Goal: Find contact information: Find contact information

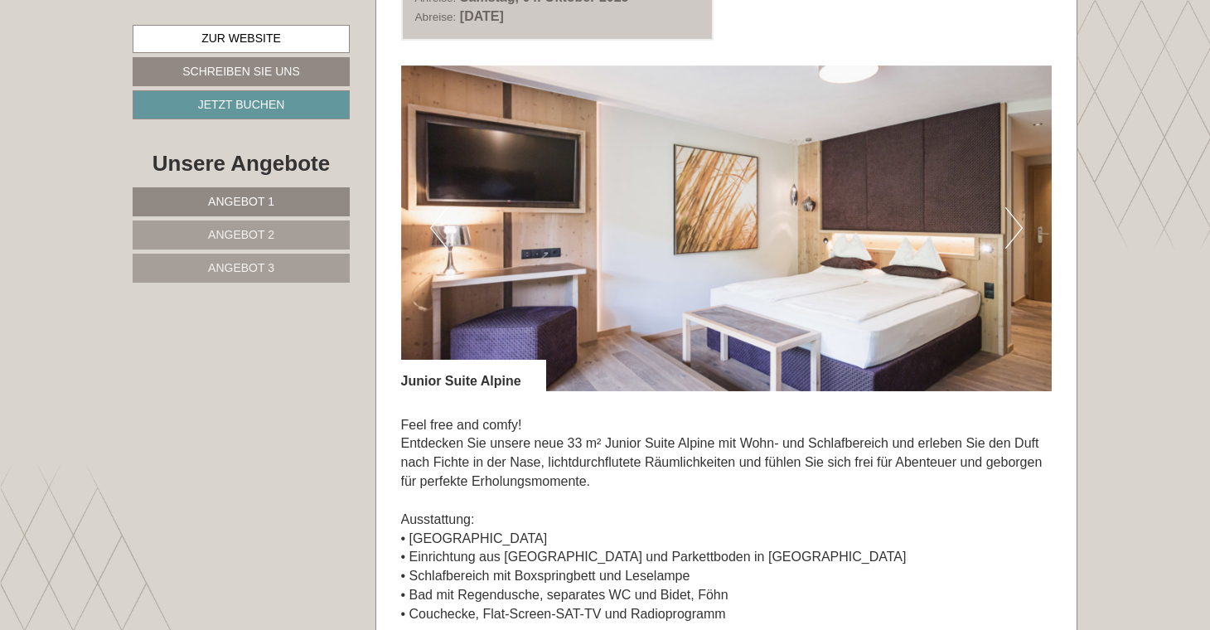
scroll to position [3528, 0]
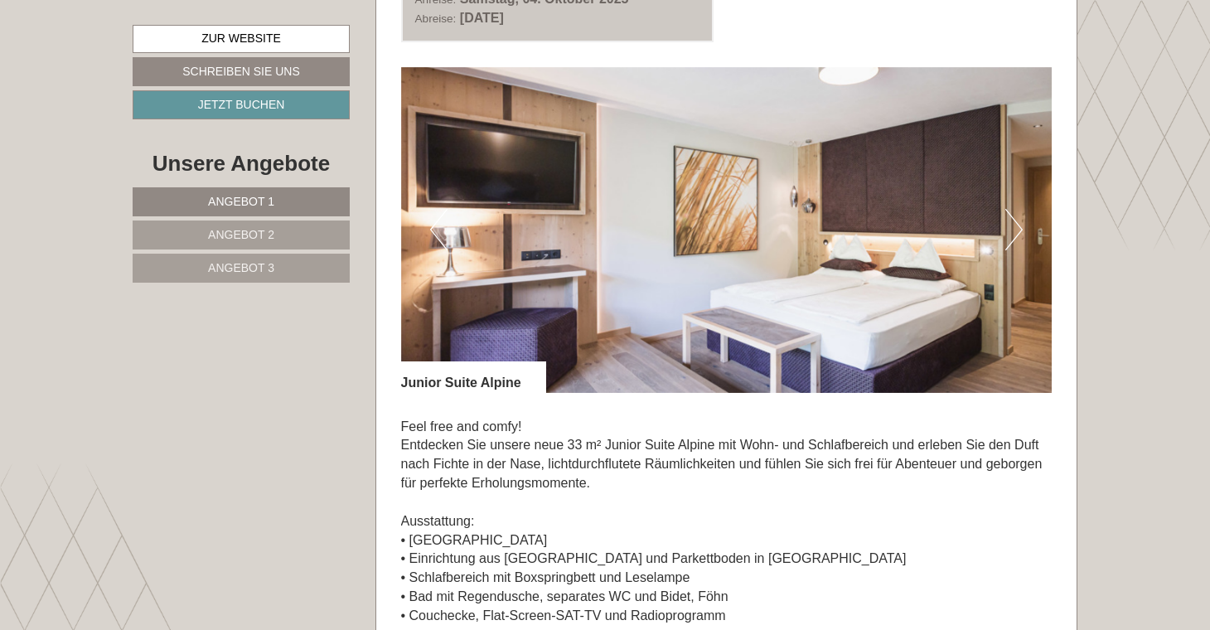
click at [1008, 222] on button "Next" at bounding box center [1013, 229] width 17 height 41
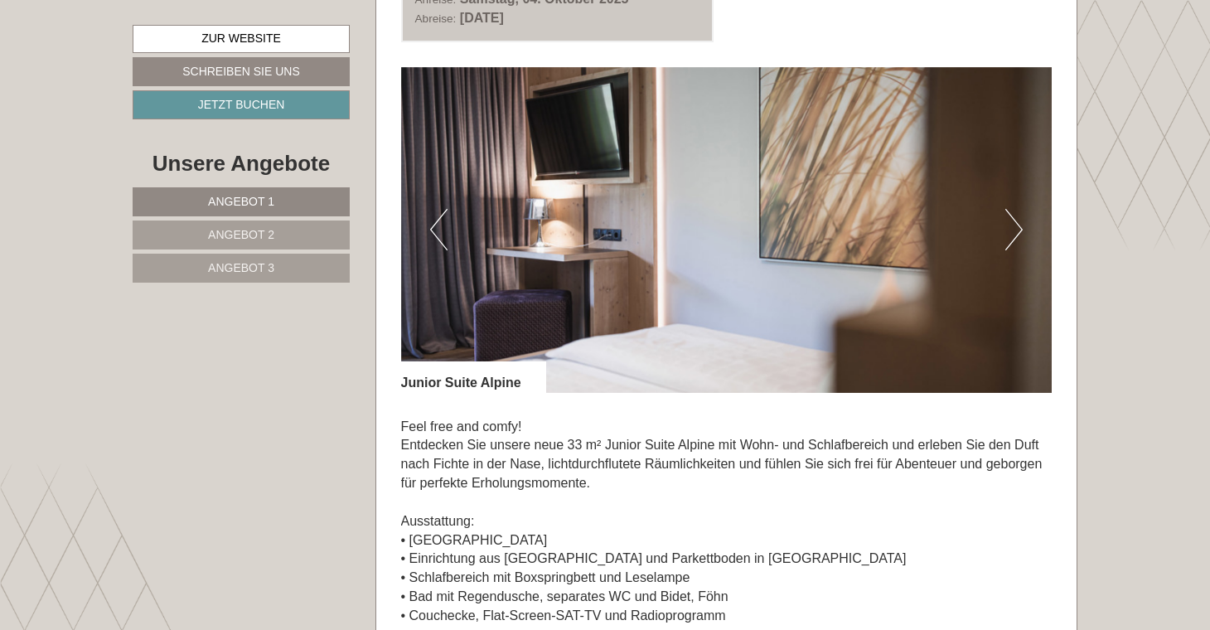
click at [1008, 222] on button "Next" at bounding box center [1013, 229] width 17 height 41
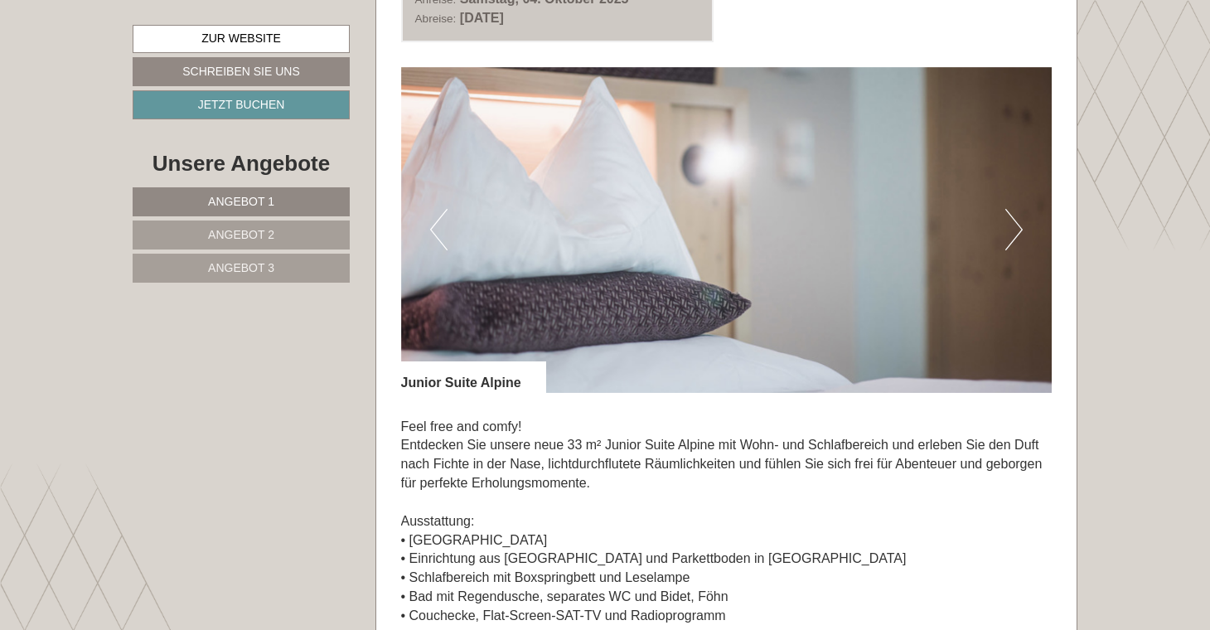
click at [1008, 222] on button "Next" at bounding box center [1013, 229] width 17 height 41
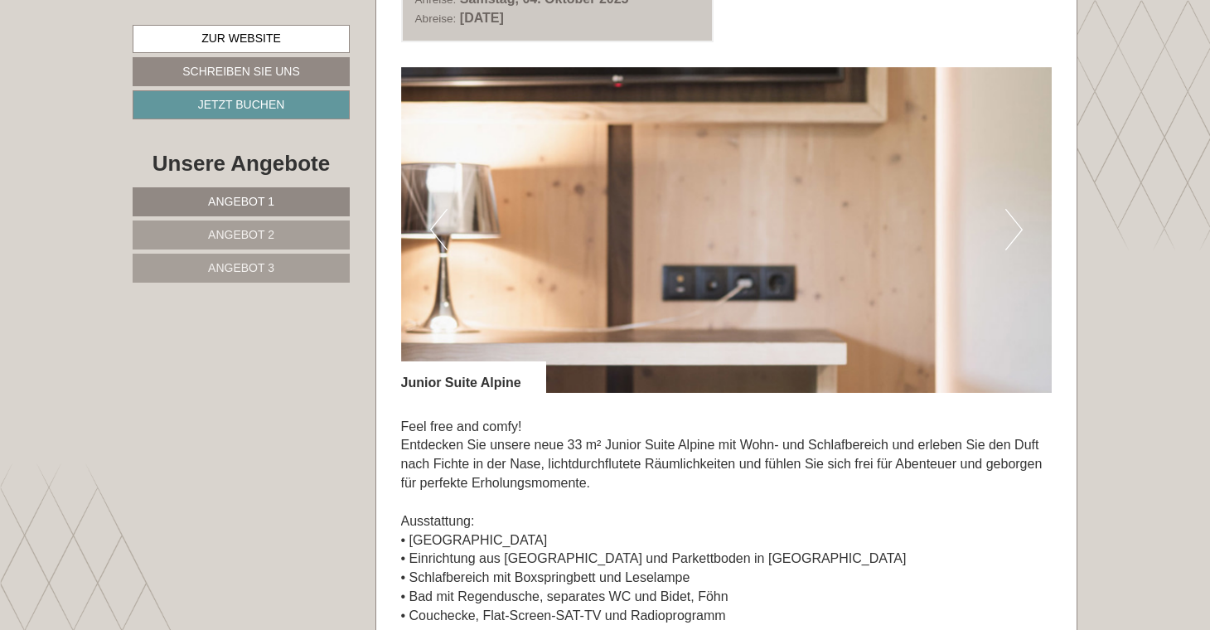
click at [1008, 222] on button "Next" at bounding box center [1013, 229] width 17 height 41
click at [1015, 225] on button "Next" at bounding box center [1013, 229] width 17 height 41
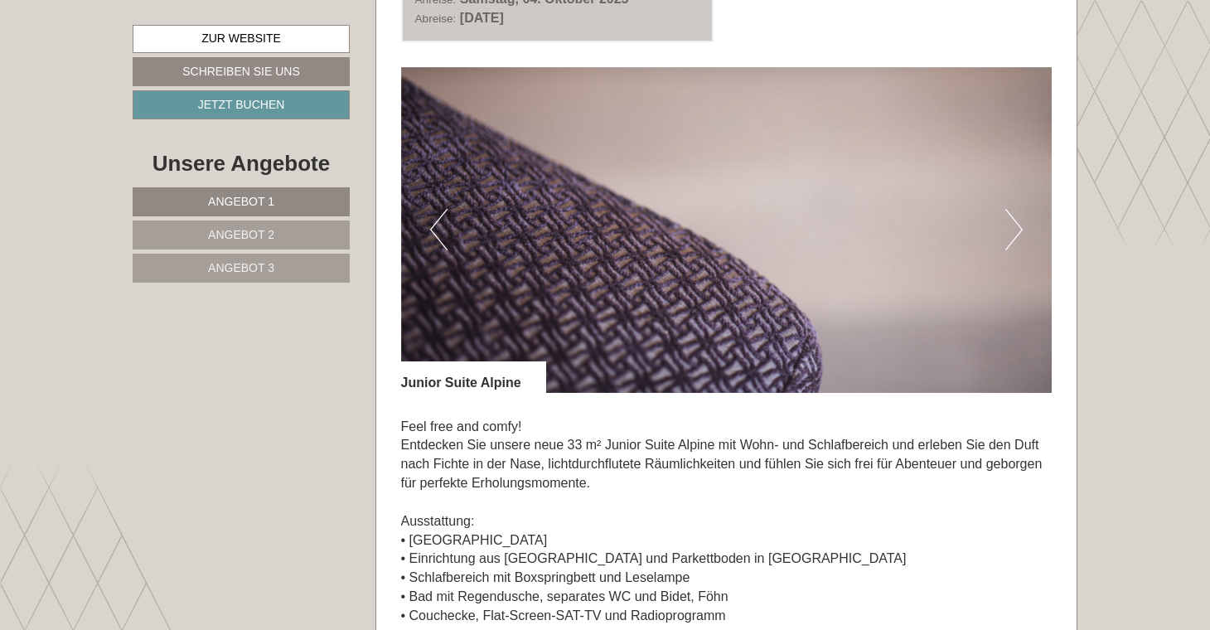
click at [1020, 226] on button "Next" at bounding box center [1013, 229] width 17 height 41
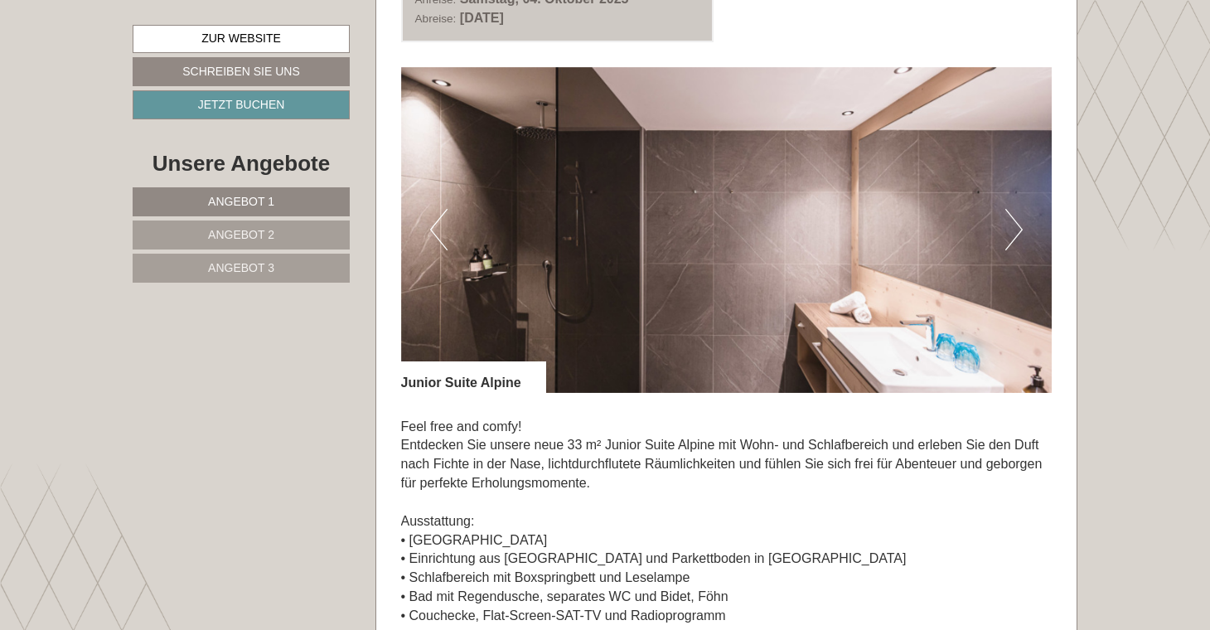
click at [1020, 226] on button "Next" at bounding box center [1013, 229] width 17 height 41
click at [1013, 232] on button "Next" at bounding box center [1013, 229] width 17 height 41
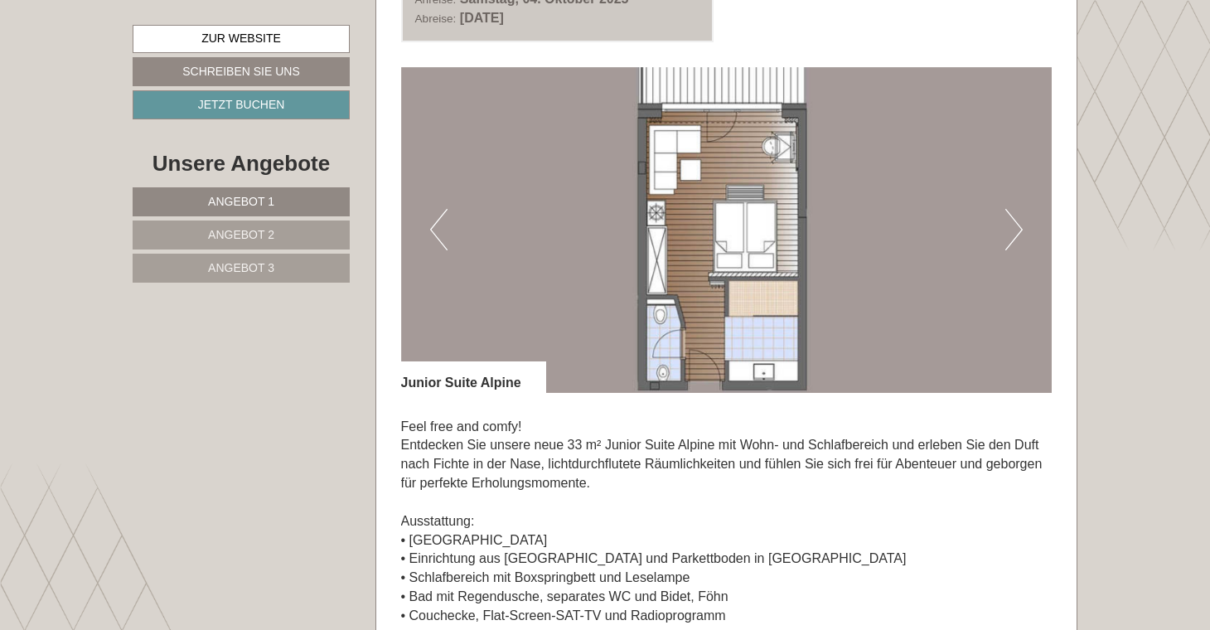
click at [1013, 232] on button "Next" at bounding box center [1013, 229] width 17 height 41
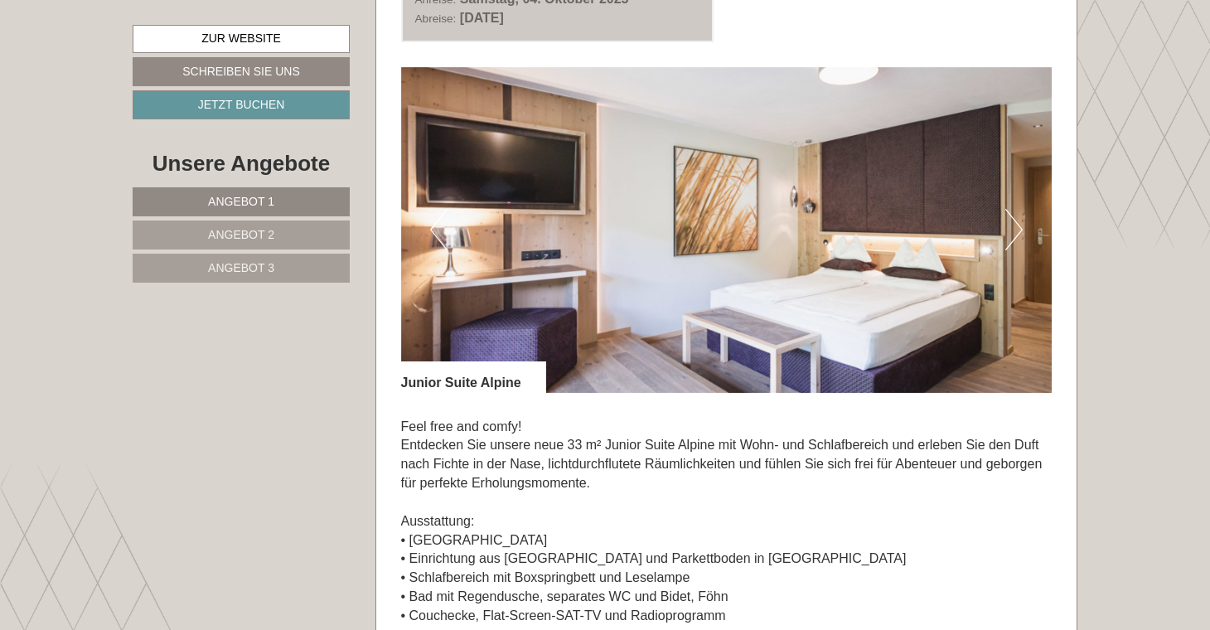
click at [1013, 232] on button "Next" at bounding box center [1013, 229] width 17 height 41
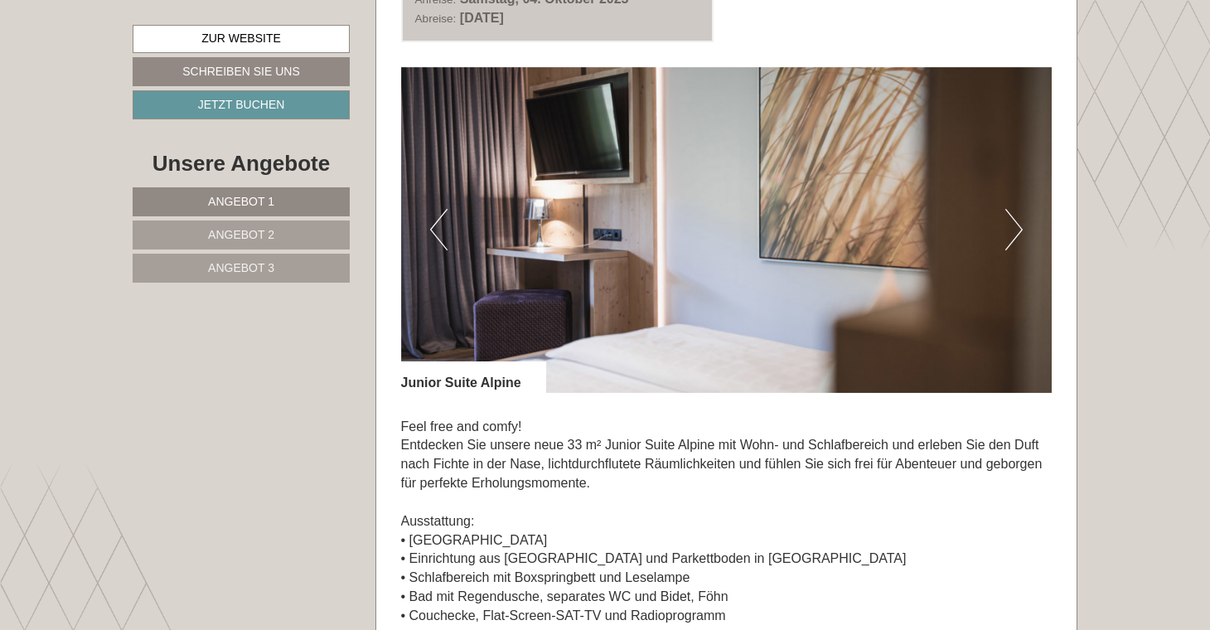
click at [1013, 232] on button "Next" at bounding box center [1013, 229] width 17 height 41
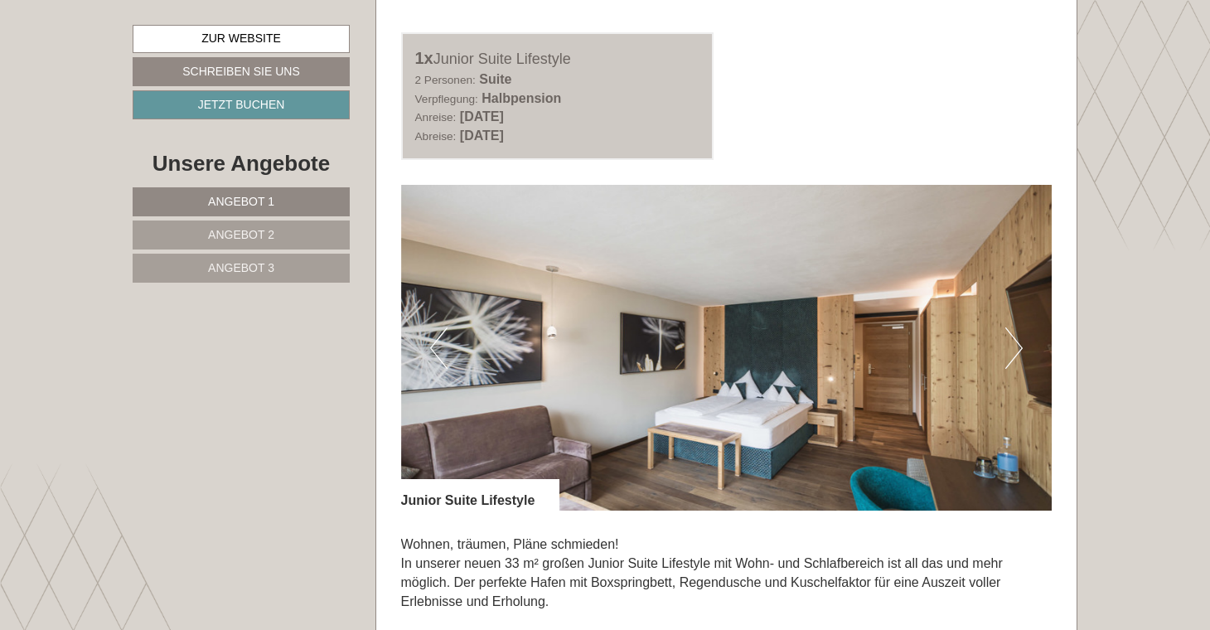
scroll to position [931, 0]
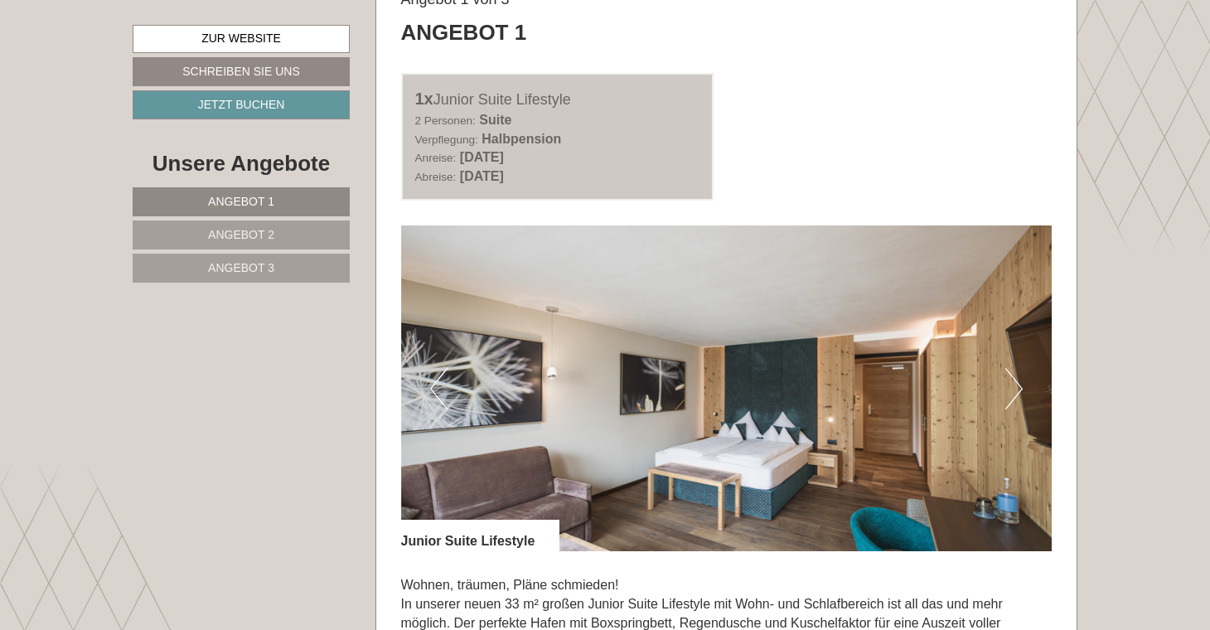
click at [1015, 394] on button "Next" at bounding box center [1013, 388] width 17 height 41
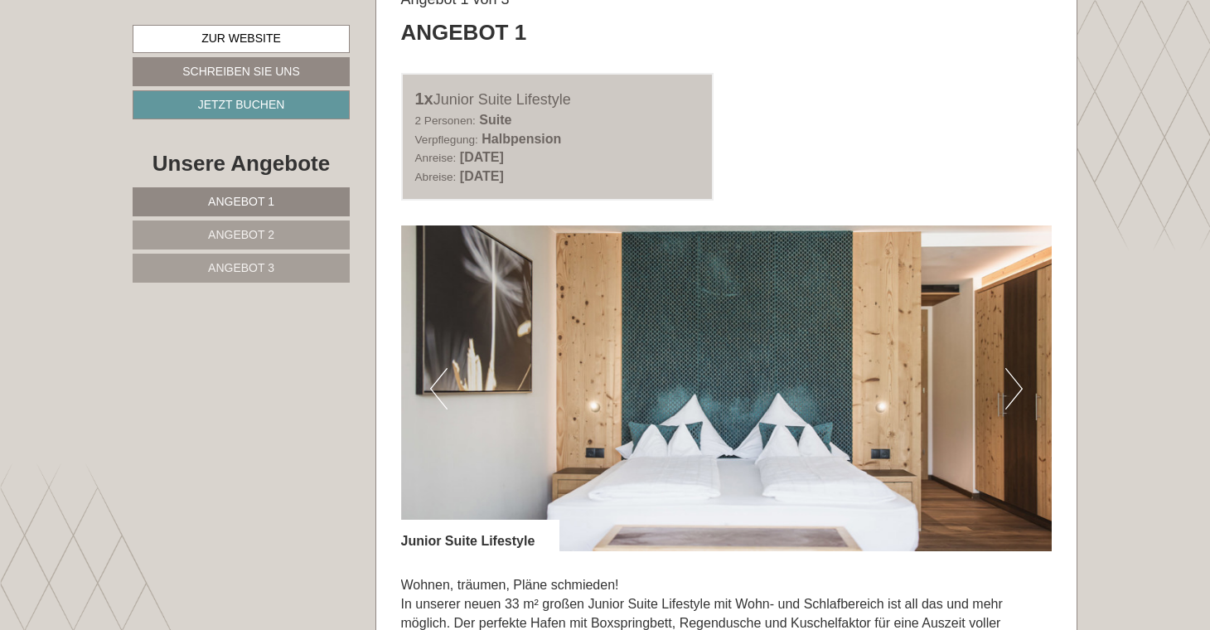
click at [1015, 394] on button "Next" at bounding box center [1013, 388] width 17 height 41
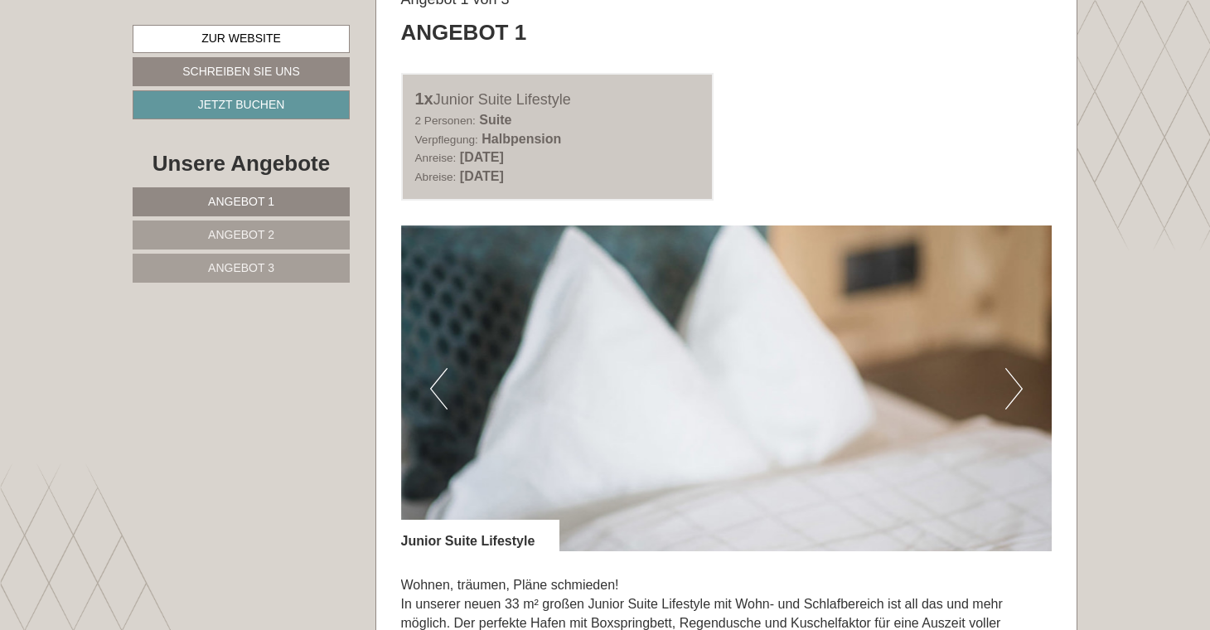
click at [1015, 394] on button "Next" at bounding box center [1013, 388] width 17 height 41
click at [1015, 384] on button "Next" at bounding box center [1013, 388] width 17 height 41
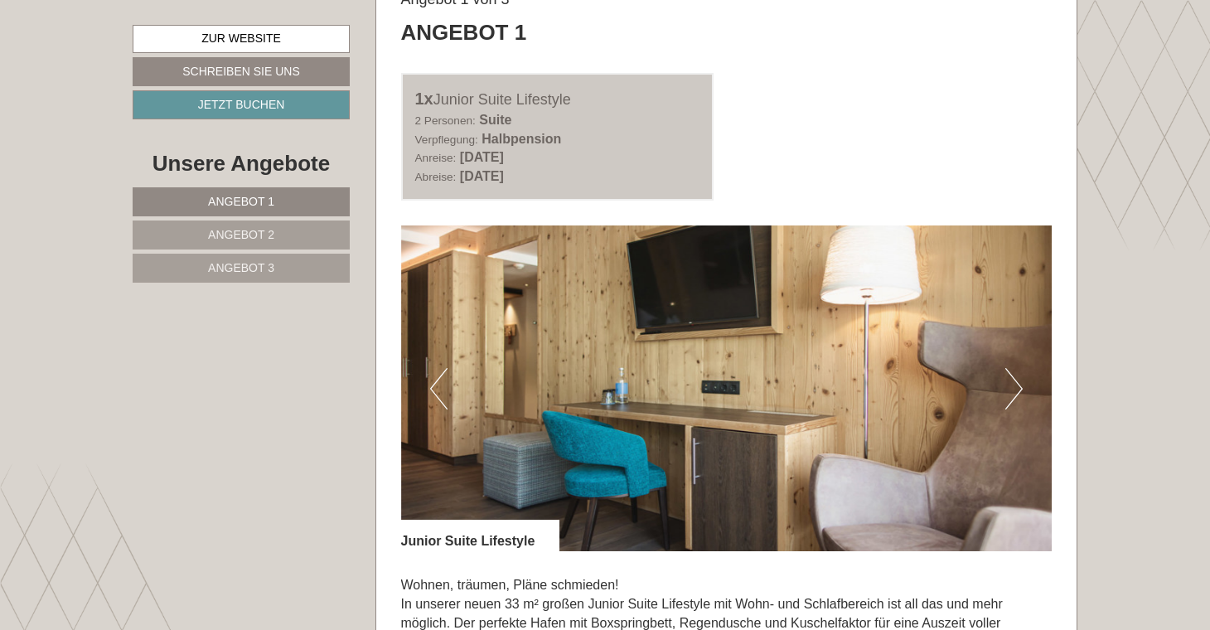
click at [1015, 384] on button "Next" at bounding box center [1013, 388] width 17 height 41
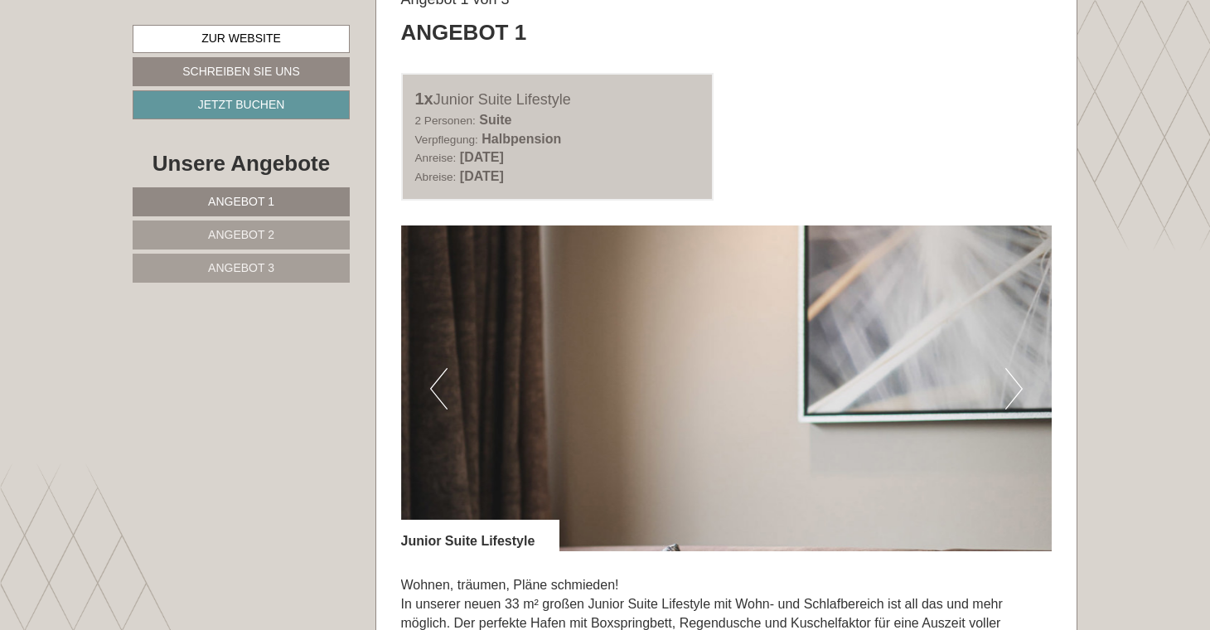
click at [1015, 387] on button "Next" at bounding box center [1013, 388] width 17 height 41
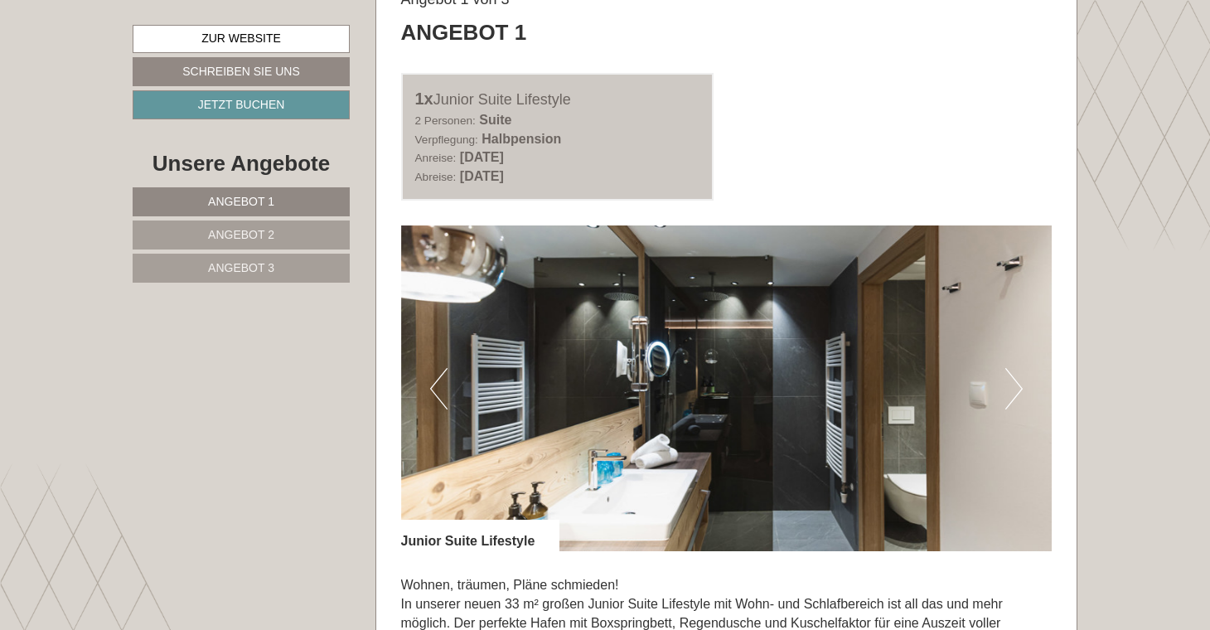
click at [1015, 387] on button "Next" at bounding box center [1013, 388] width 17 height 41
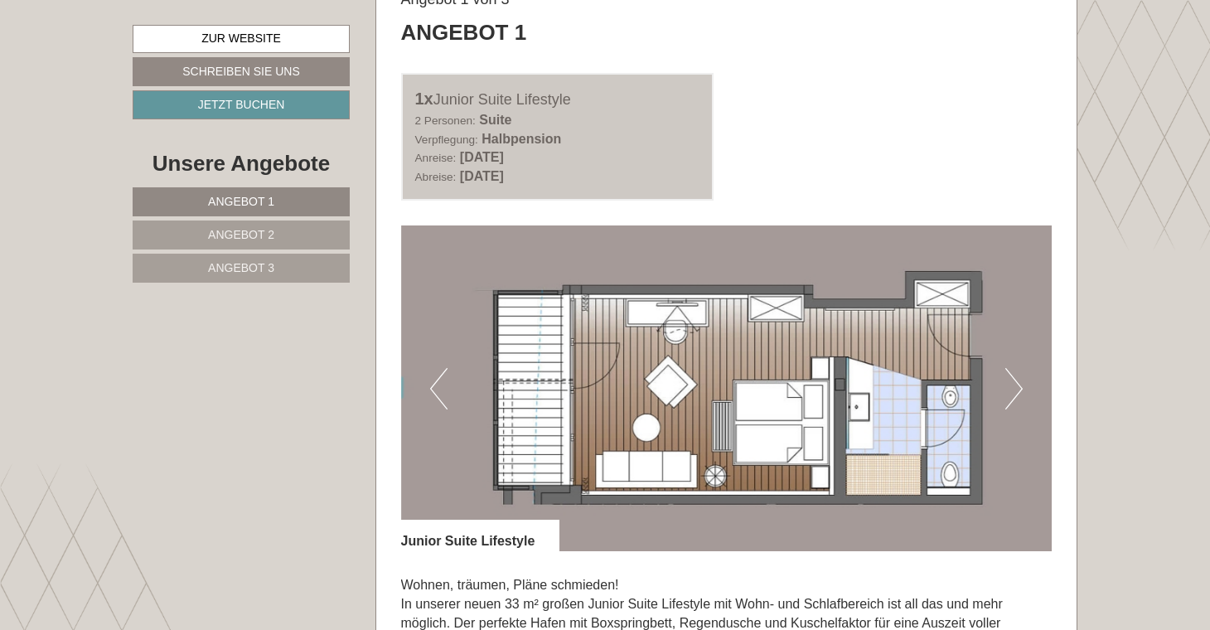
click at [1015, 387] on button "Next" at bounding box center [1013, 388] width 17 height 41
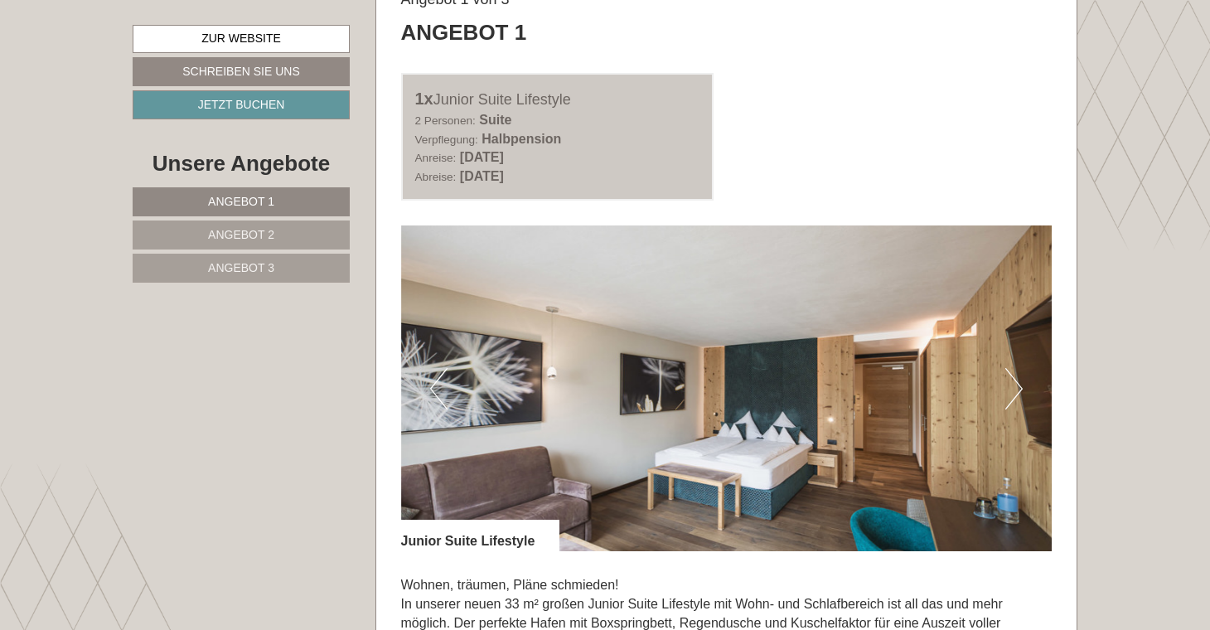
click at [1015, 387] on button "Next" at bounding box center [1013, 388] width 17 height 41
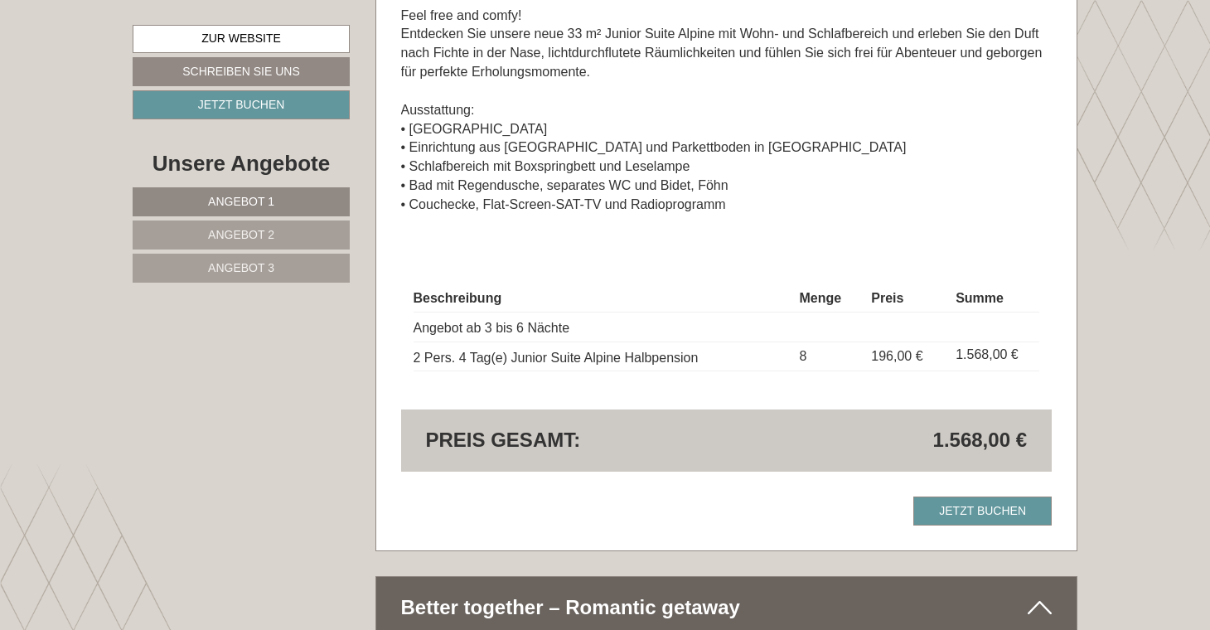
scroll to position [3941, 0]
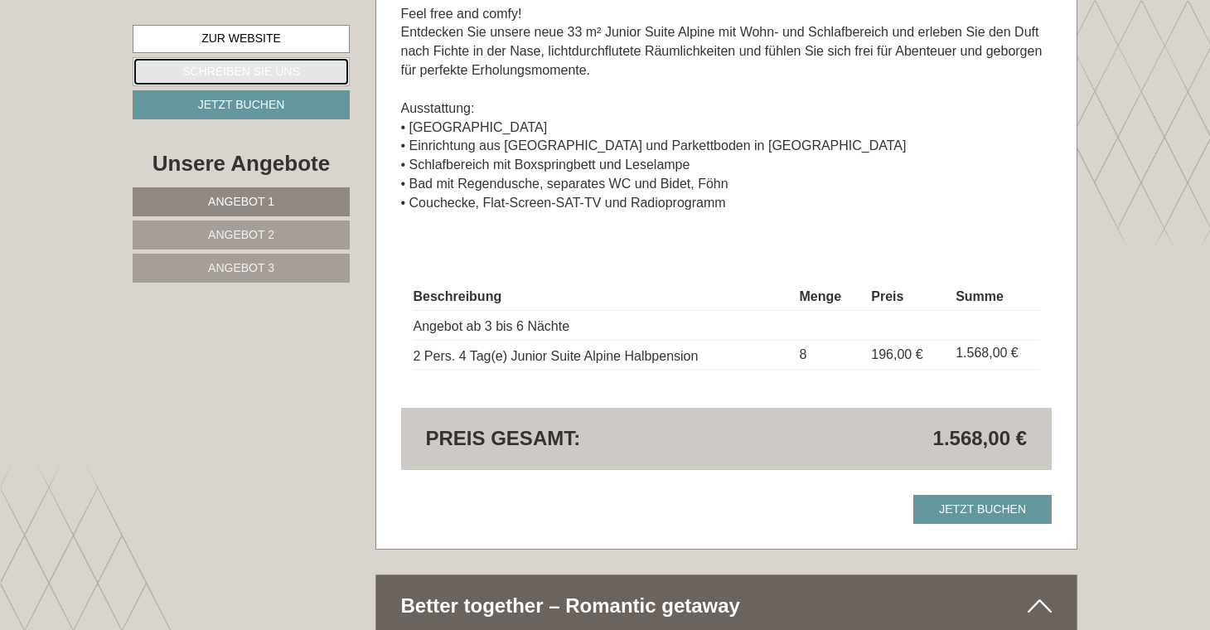
click at [288, 71] on link "Schreiben Sie uns" at bounding box center [241, 71] width 217 height 29
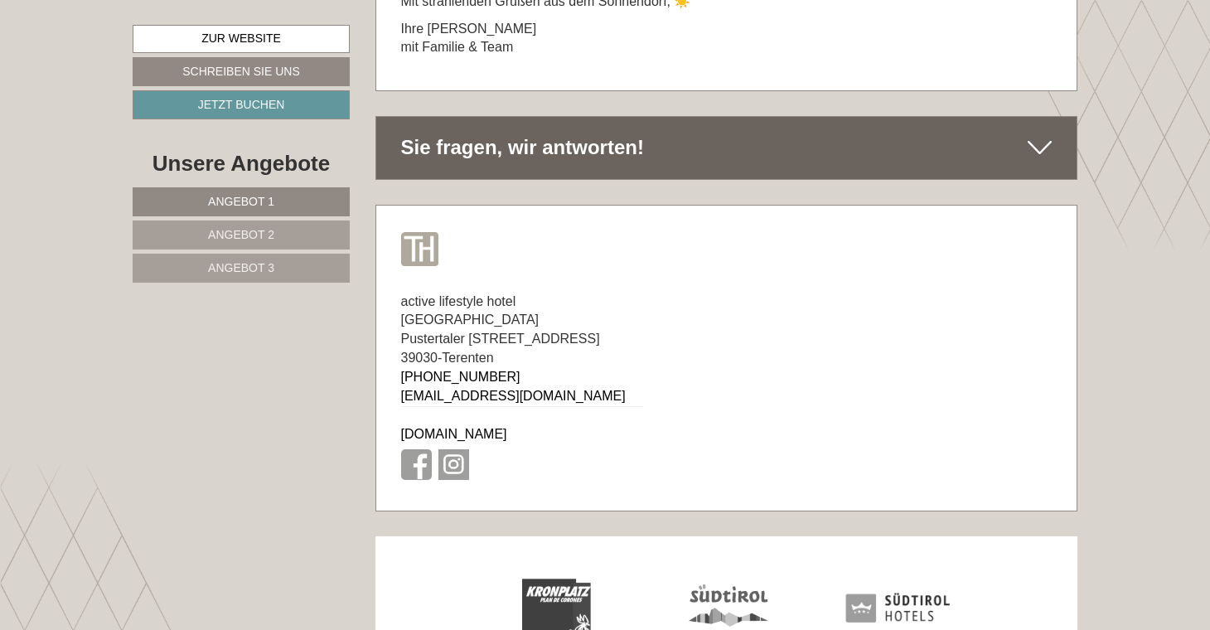
scroll to position [10874, 0]
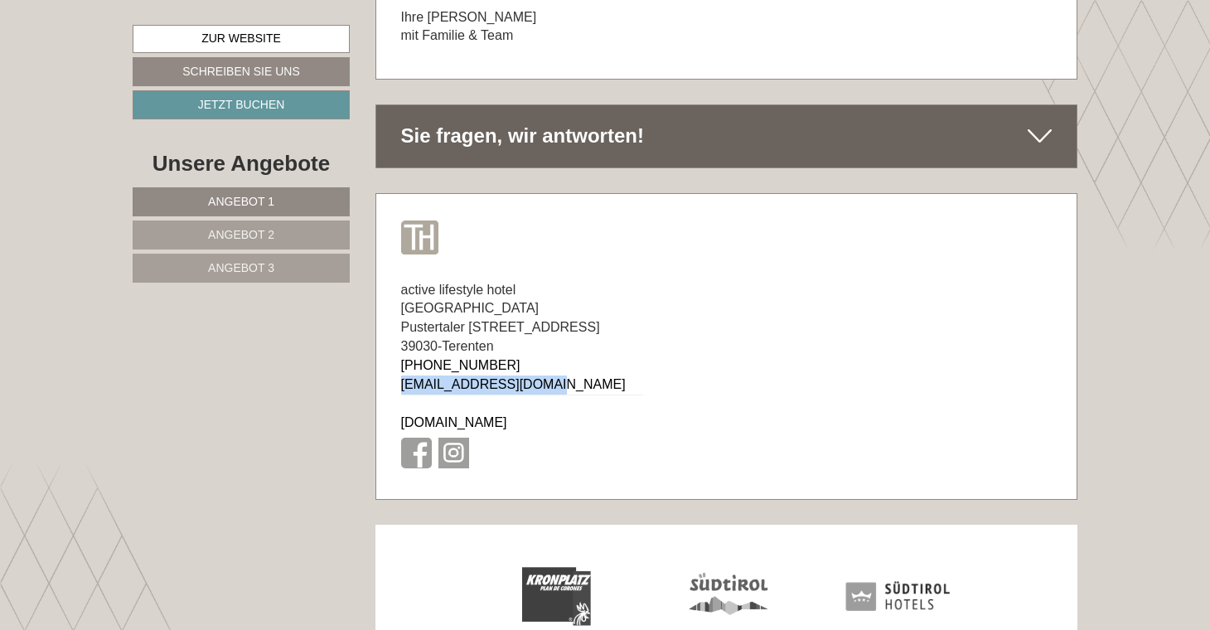
drag, startPoint x: 554, startPoint y: 286, endPoint x: 395, endPoint y: 287, distance: 159.1
click at [395, 287] on div "active lifestyle hotel [GEOGRAPHIC_DATA][STREET_ADDRESS] [PHONE_NUMBER] [EMAIL_…" at bounding box center [522, 378] width 292 height 244
copy link "[EMAIL_ADDRESS][DOMAIN_NAME]"
